Goal: Task Accomplishment & Management: Complete application form

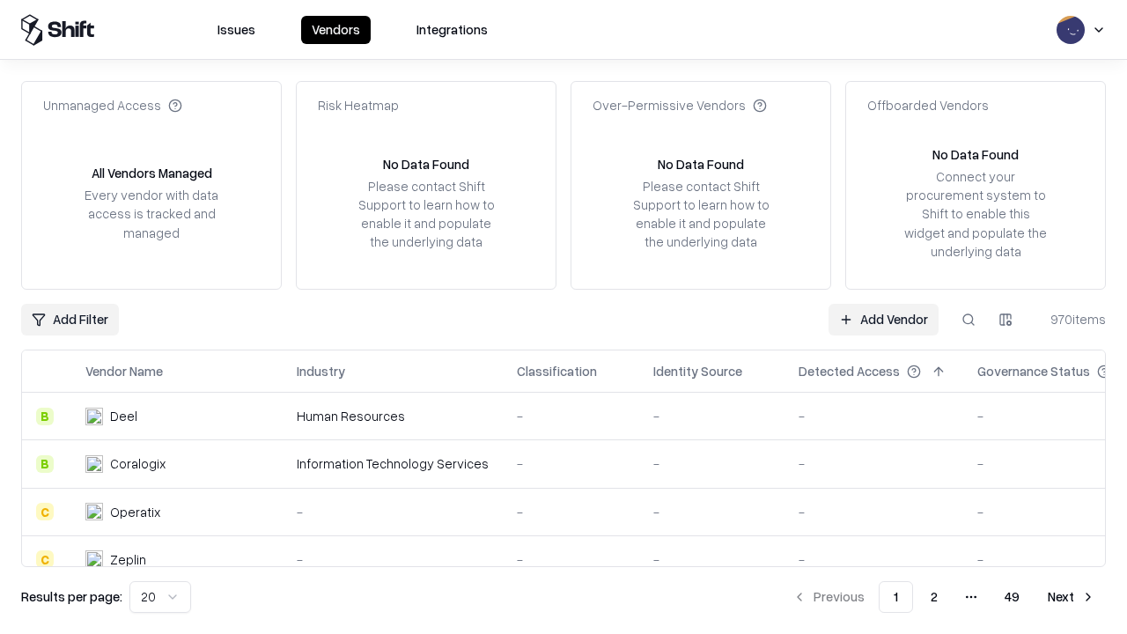
click at [883, 319] on link "Add Vendor" at bounding box center [883, 320] width 110 height 32
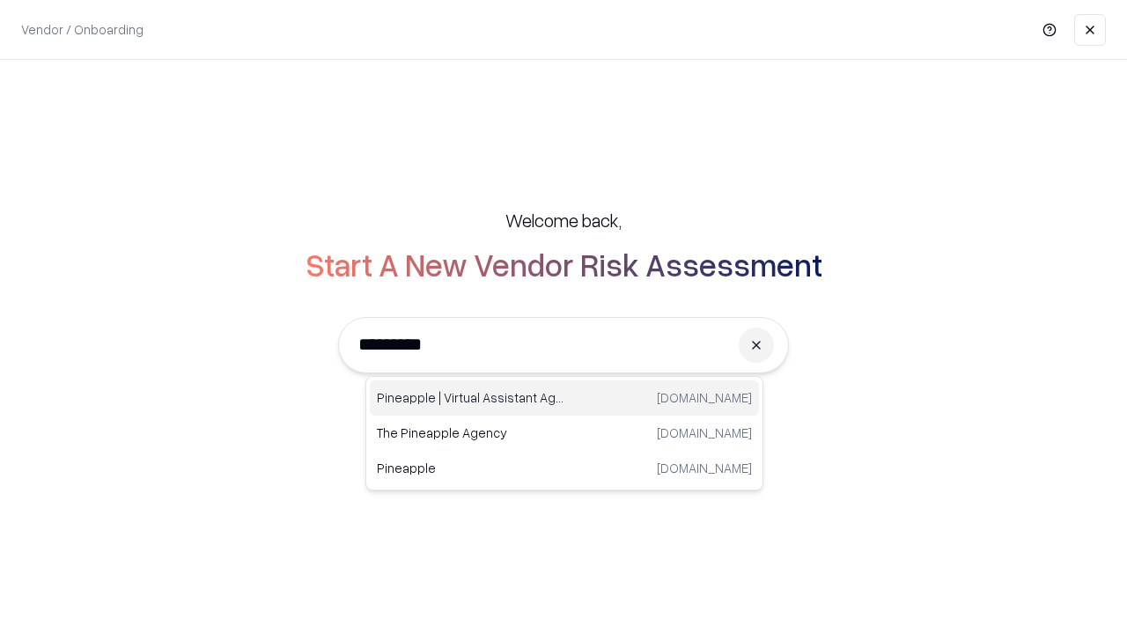
click at [564, 398] on div "Pineapple | Virtual Assistant Agency [DOMAIN_NAME]" at bounding box center [564, 397] width 389 height 35
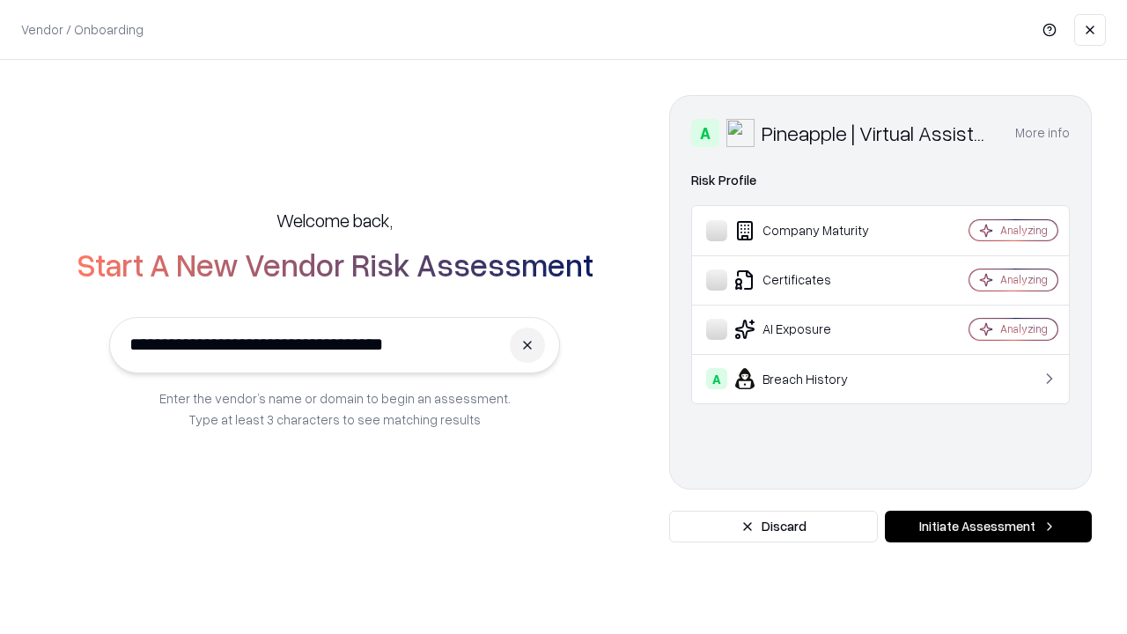
type input "**********"
click at [988, 526] on button "Initiate Assessment" at bounding box center [988, 527] width 207 height 32
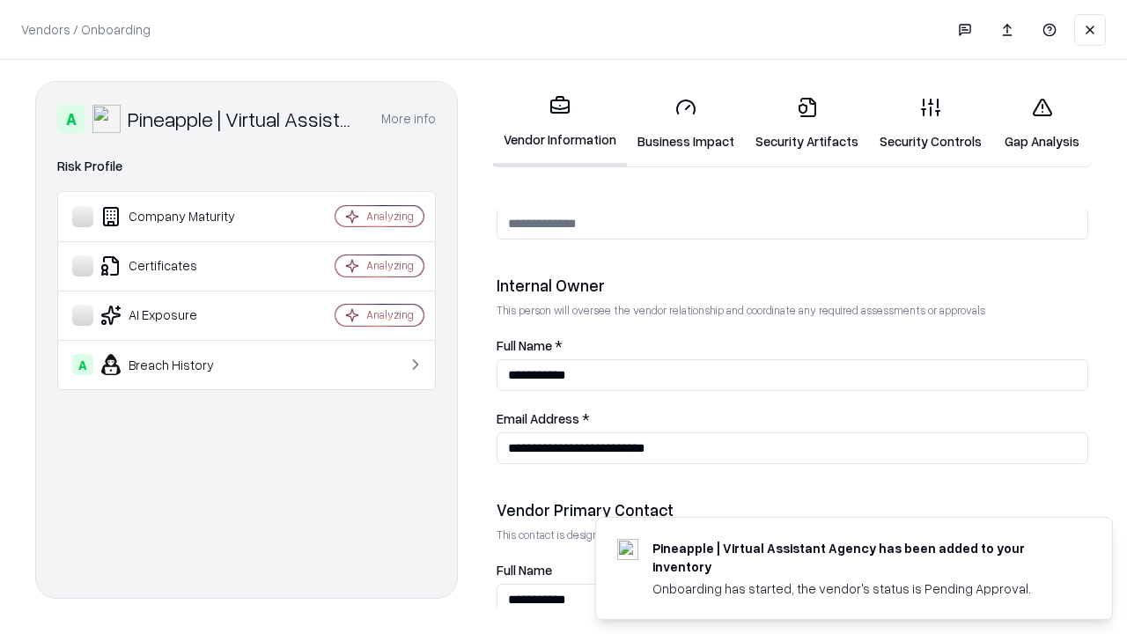
scroll to position [912, 0]
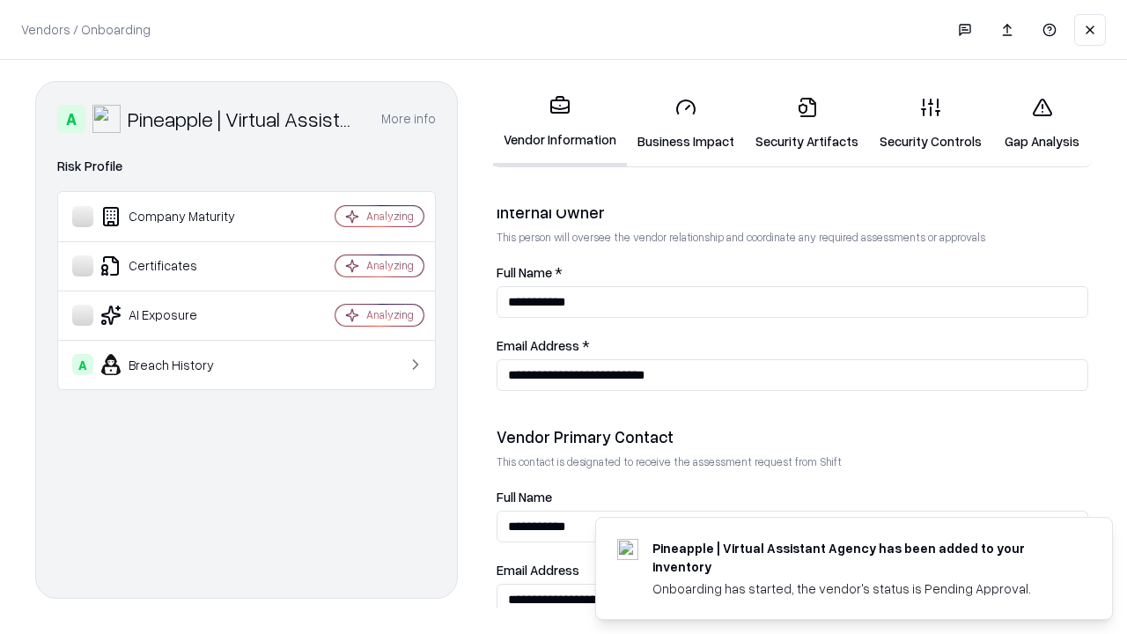
click at [686, 123] on link "Business Impact" at bounding box center [686, 124] width 118 height 82
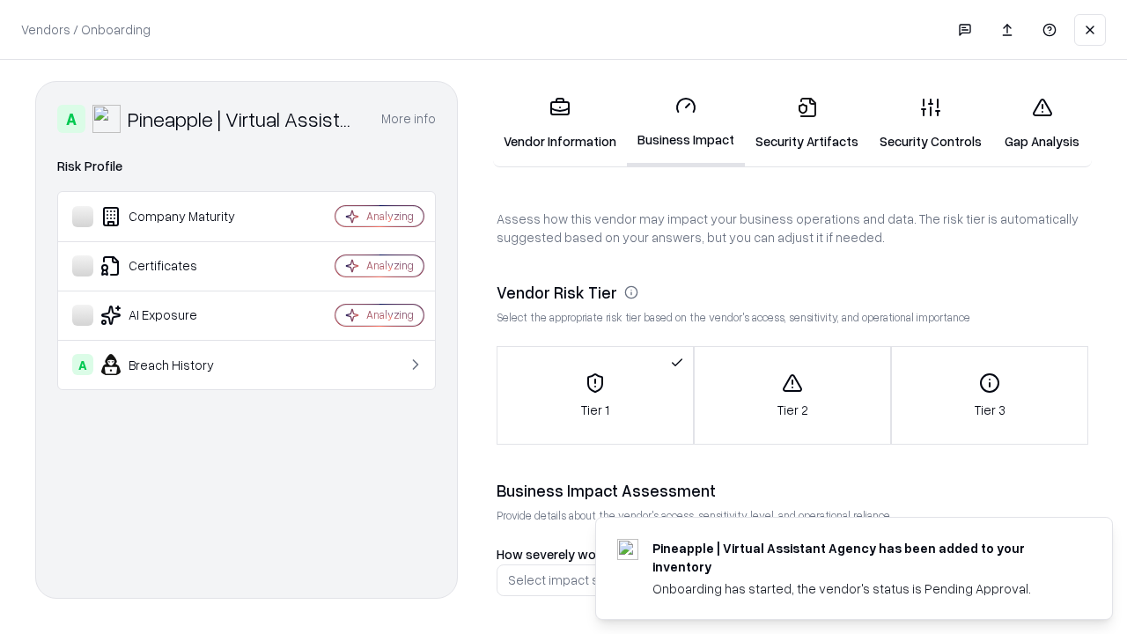
click at [806, 123] on link "Security Artifacts" at bounding box center [807, 124] width 124 height 82
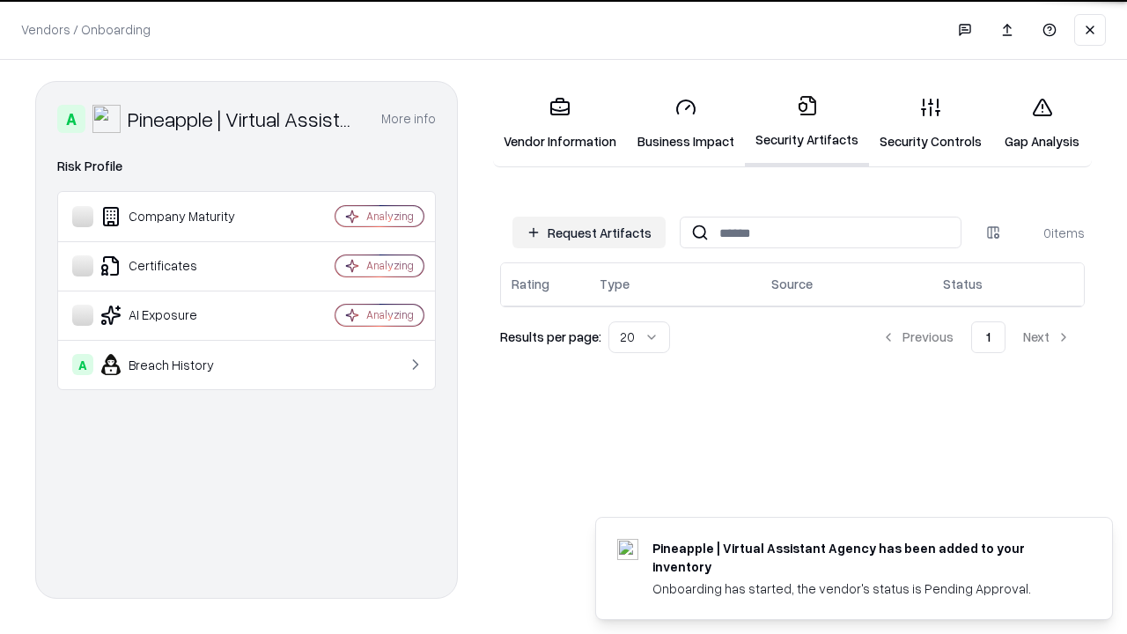
click at [589, 232] on button "Request Artifacts" at bounding box center [588, 233] width 153 height 32
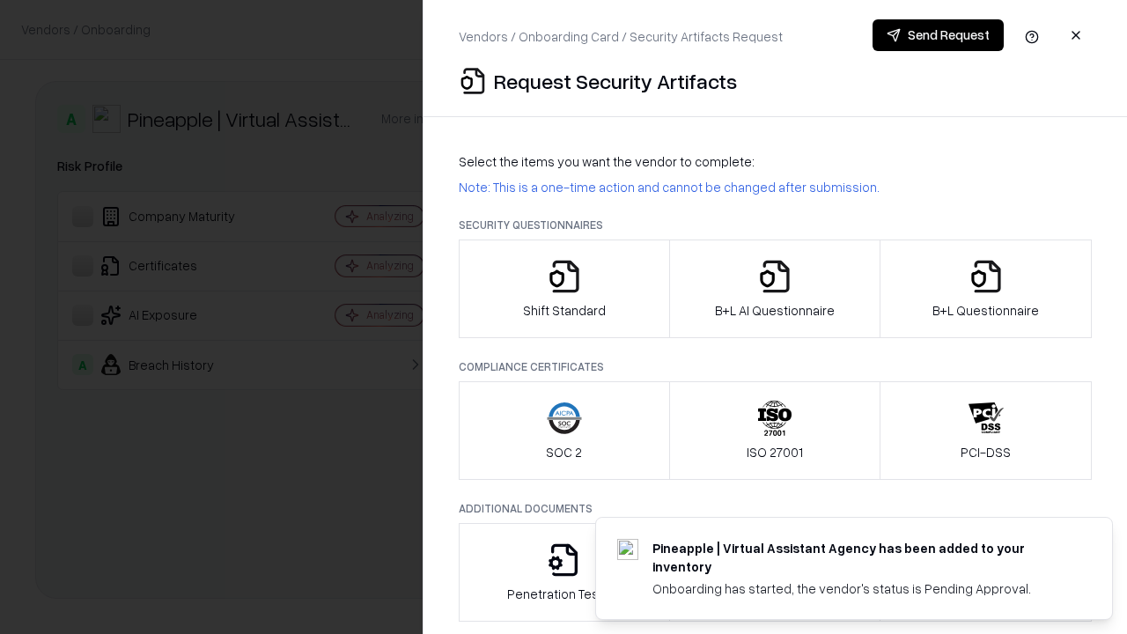
click at [563, 289] on icon "button" at bounding box center [564, 276] width 35 height 35
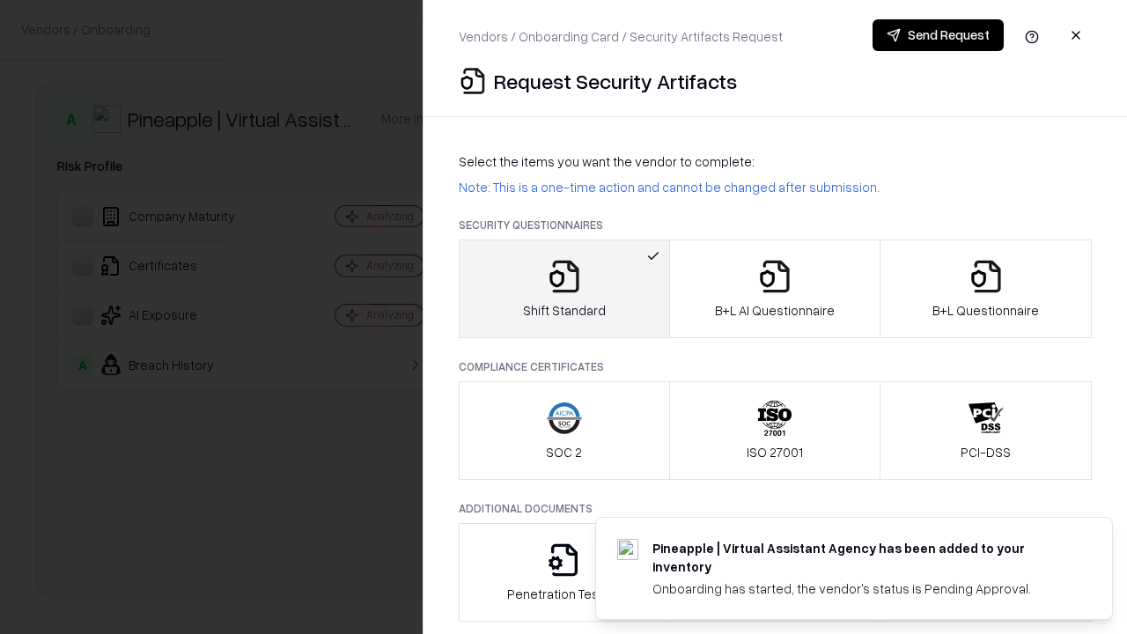
click at [937, 35] on button "Send Request" at bounding box center [937, 35] width 131 height 32
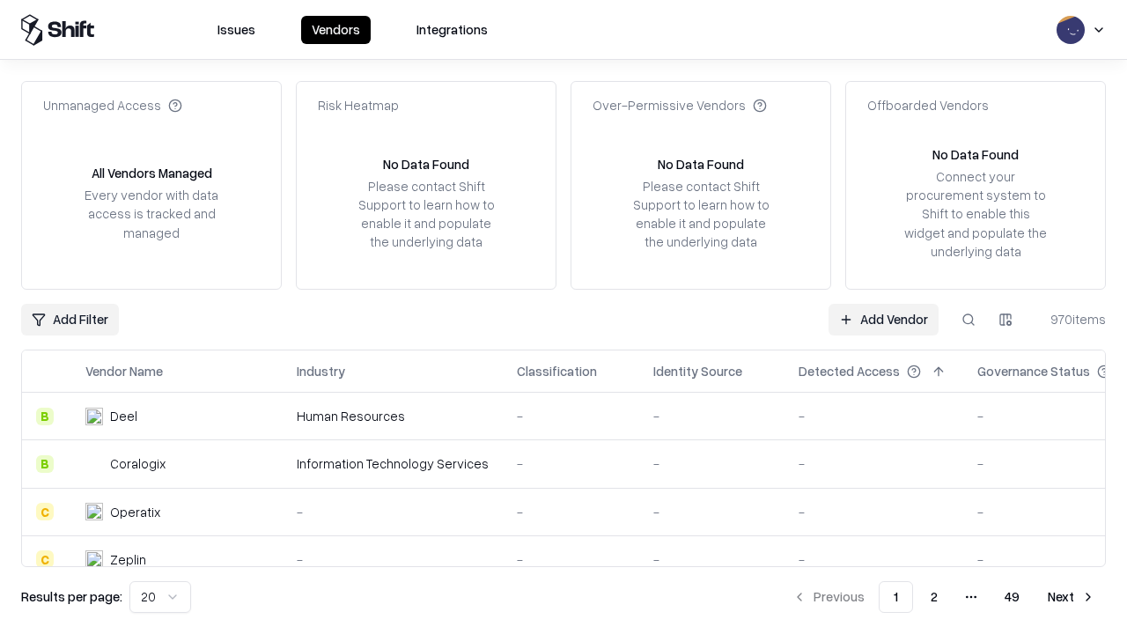
click at [968, 319] on button at bounding box center [968, 320] width 32 height 32
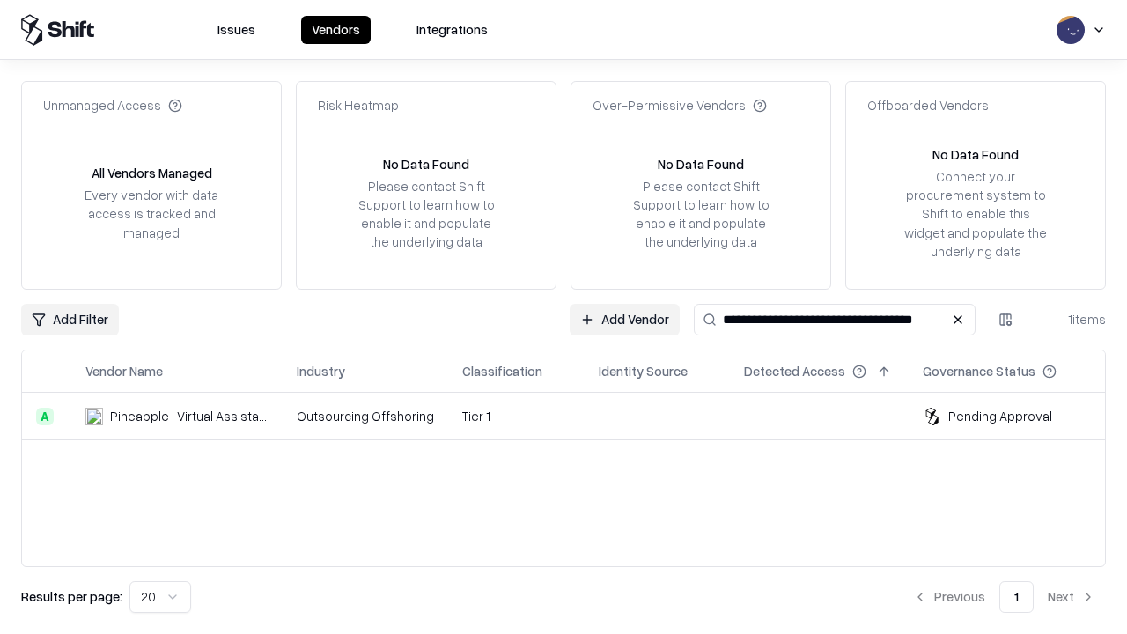
type input "**********"
click at [574, 415] on td "Tier 1" at bounding box center [516, 417] width 136 height 48
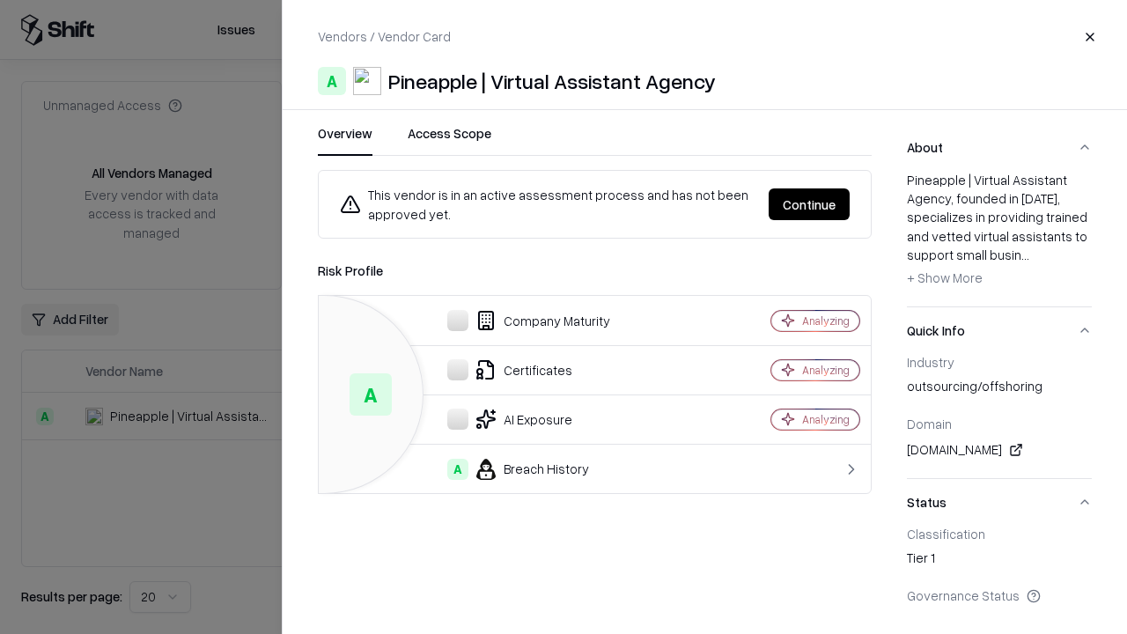
click at [809, 204] on button "Continue" at bounding box center [808, 204] width 81 height 32
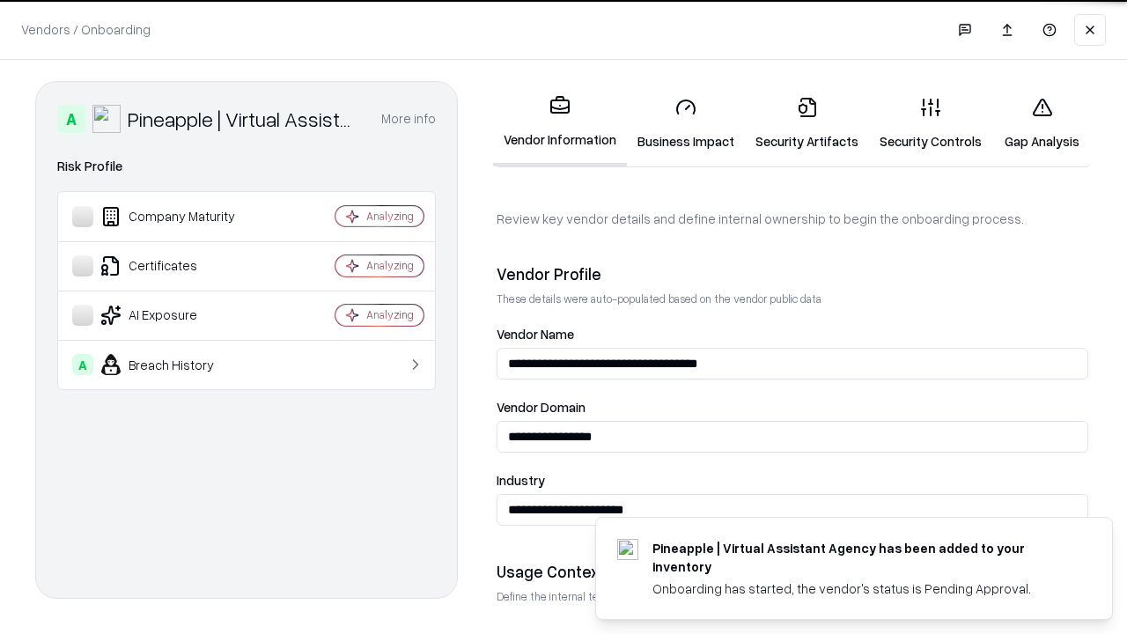
click at [806, 123] on link "Security Artifacts" at bounding box center [807, 124] width 124 height 82
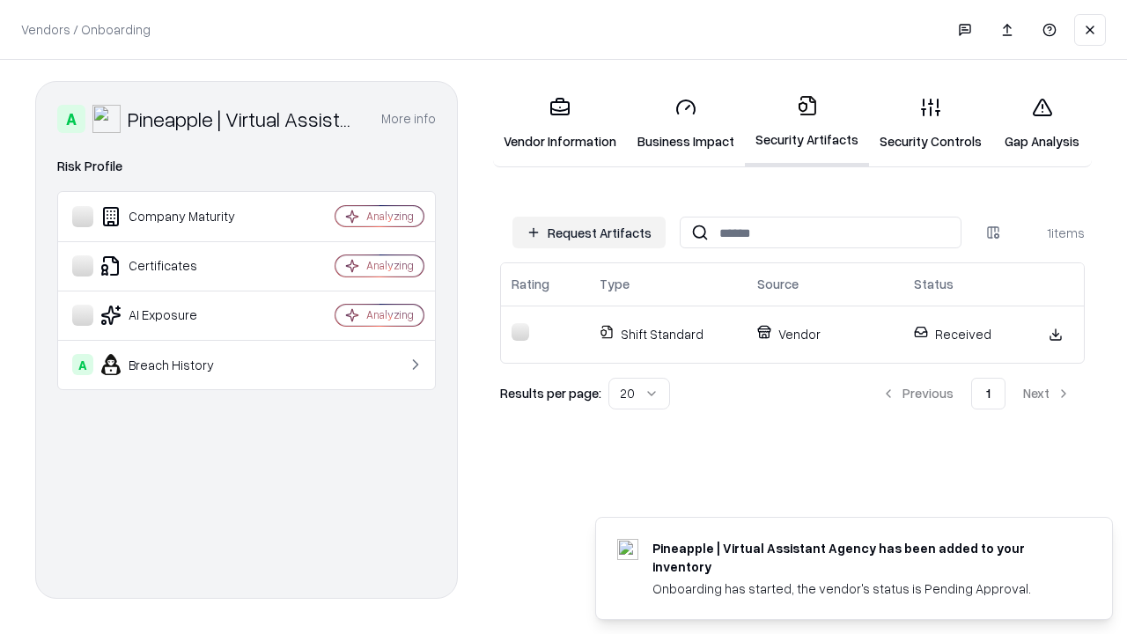
click at [1041, 123] on link "Gap Analysis" at bounding box center [1041, 124] width 99 height 82
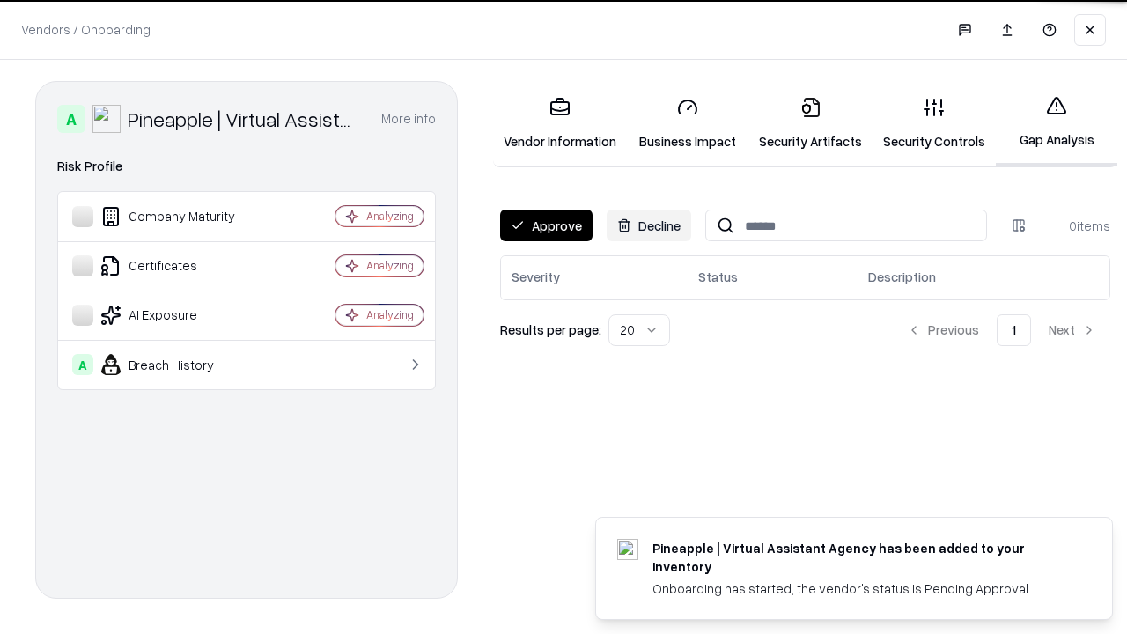
click at [546, 225] on button "Approve" at bounding box center [546, 225] width 92 height 32
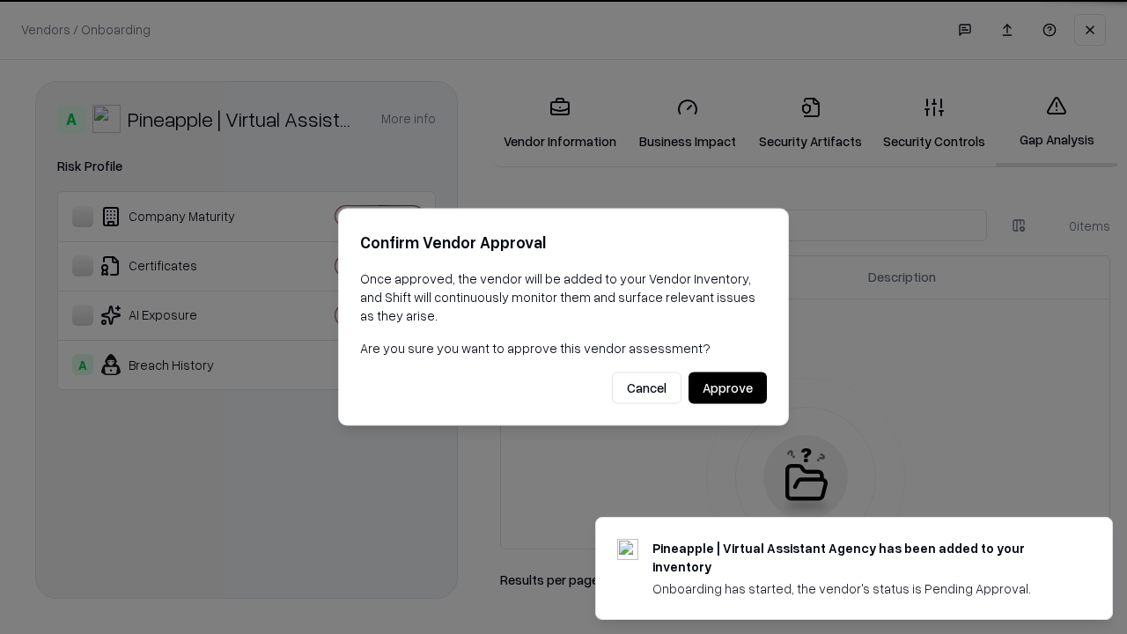
click at [727, 387] on button "Approve" at bounding box center [727, 388] width 78 height 32
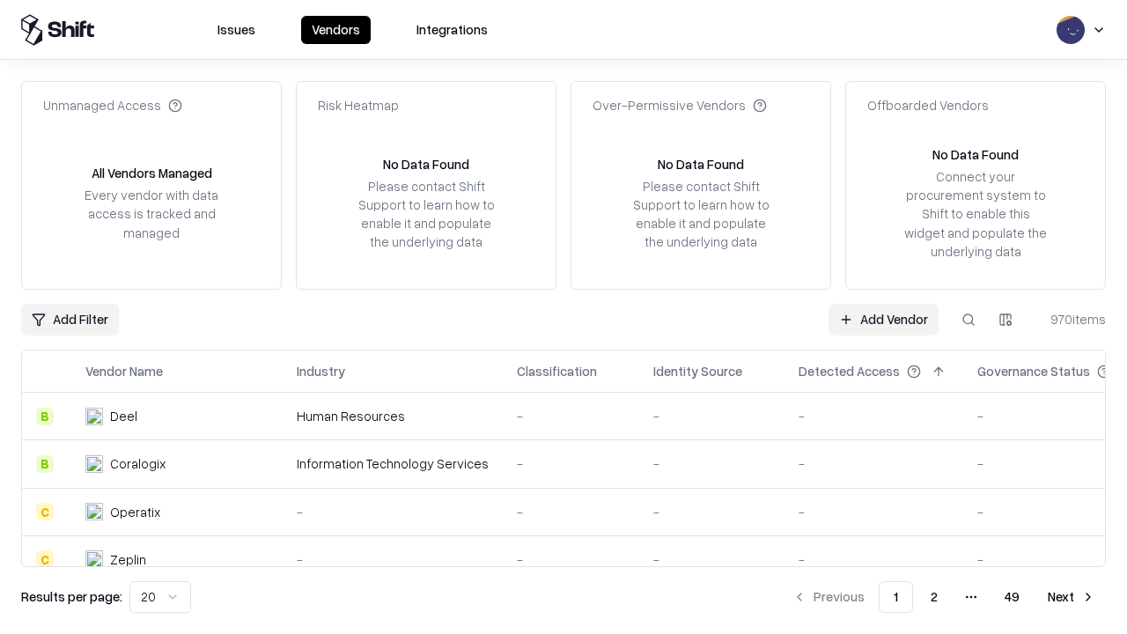
type input "**********"
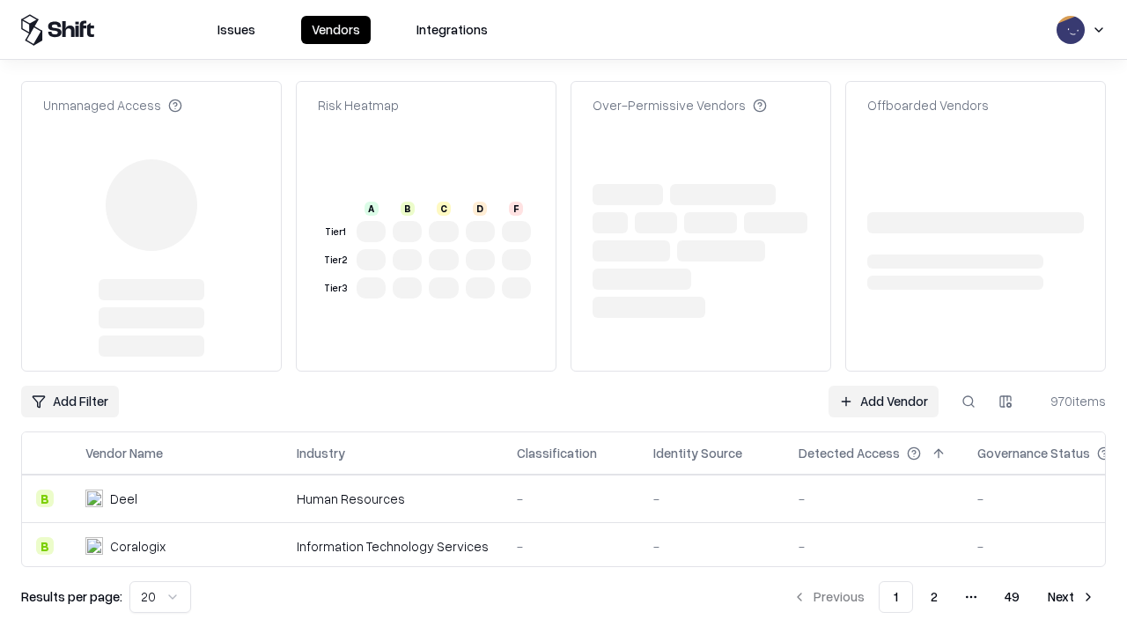
click at [883, 474] on td "-" at bounding box center [873, 498] width 179 height 48
click at [883, 386] on link "Add Vendor" at bounding box center [883, 402] width 110 height 32
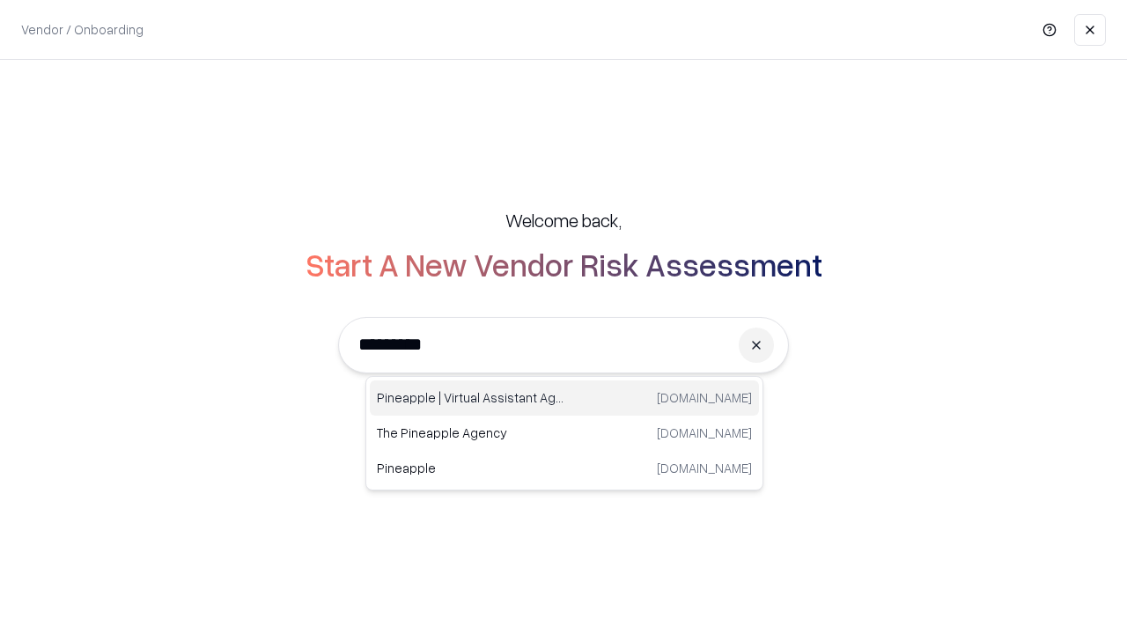
click at [564, 398] on div "Pineapple | Virtual Assistant Agency [DOMAIN_NAME]" at bounding box center [564, 397] width 389 height 35
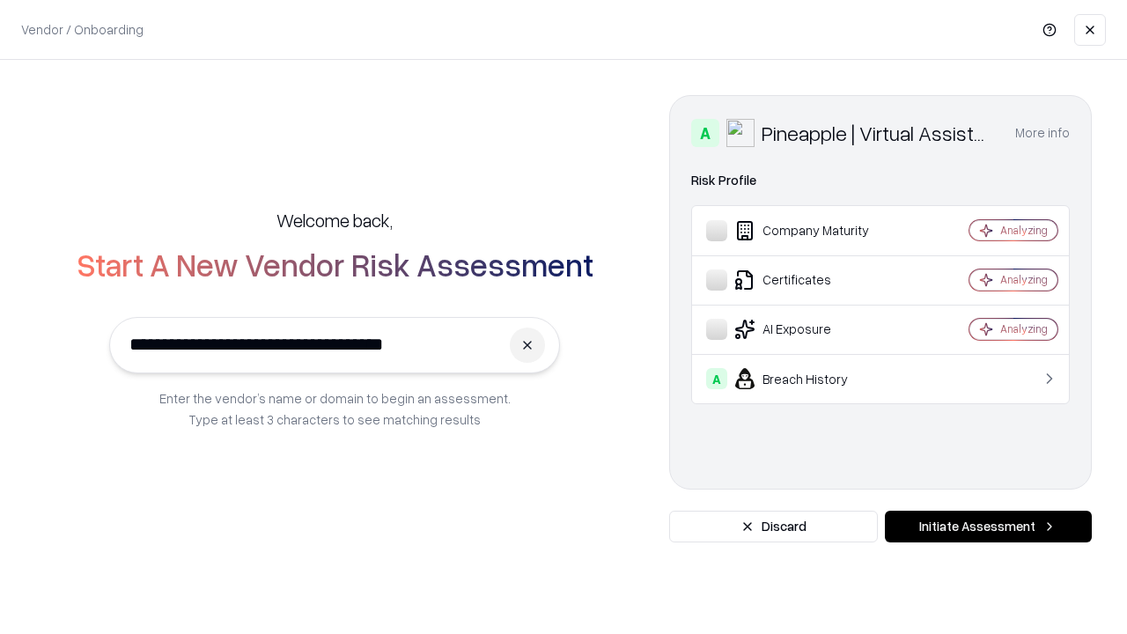
type input "**********"
click at [988, 526] on button "Initiate Assessment" at bounding box center [988, 527] width 207 height 32
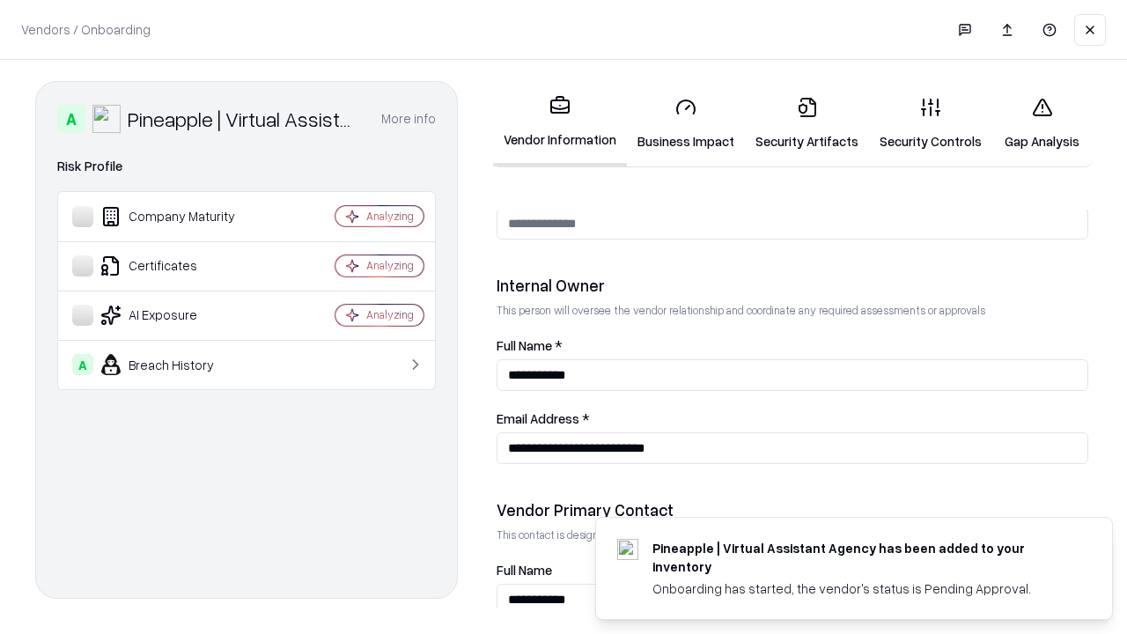
scroll to position [912, 0]
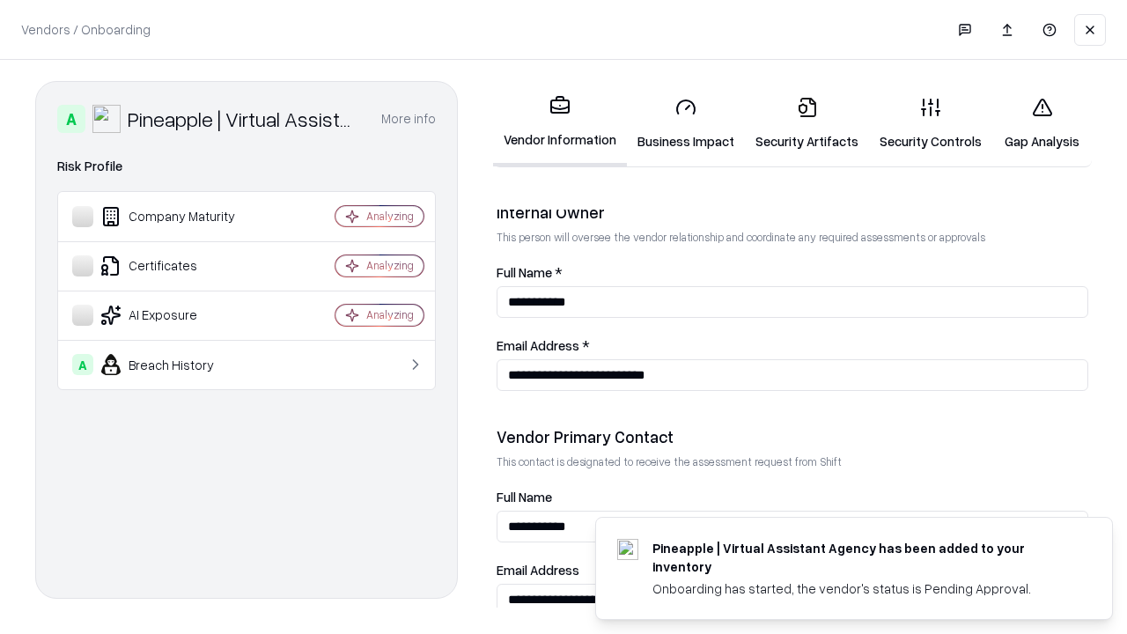
click at [1041, 123] on link "Gap Analysis" at bounding box center [1041, 124] width 99 height 82
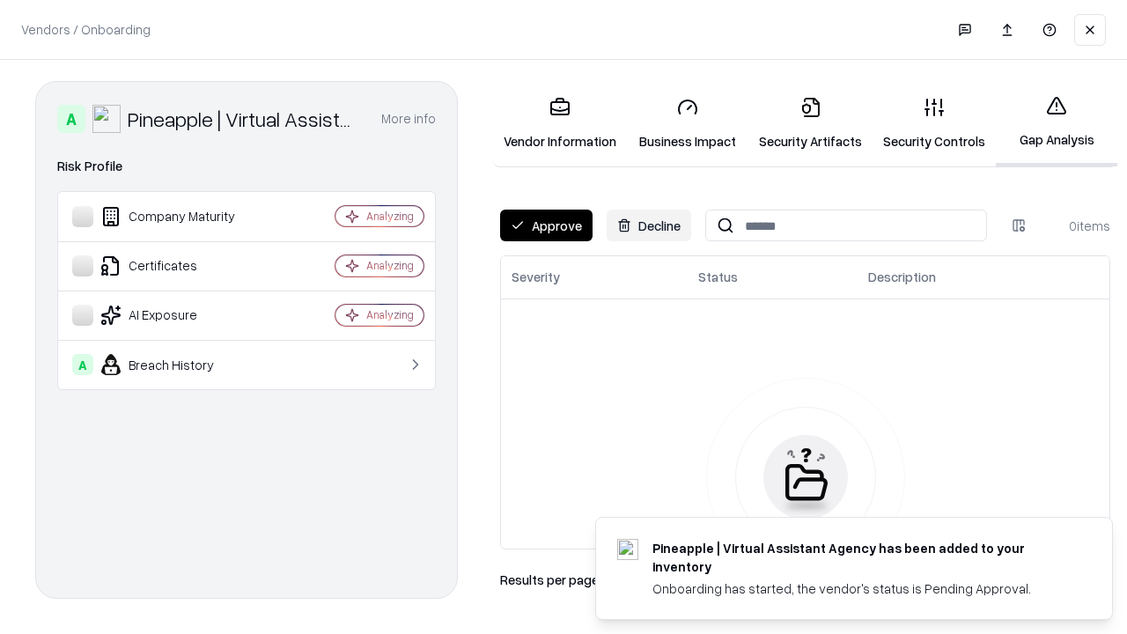
click at [546, 225] on button "Approve" at bounding box center [546, 225] width 92 height 32
